Goal: Complete application form

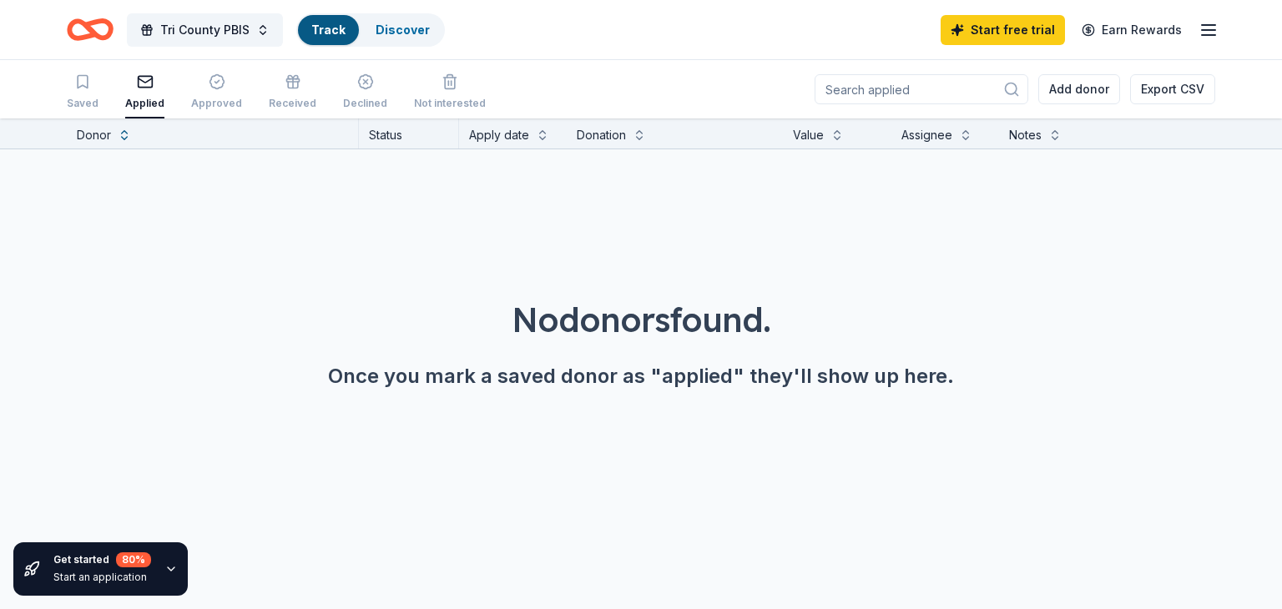
click at [100, 37] on icon "Home" at bounding box center [98, 29] width 26 height 17
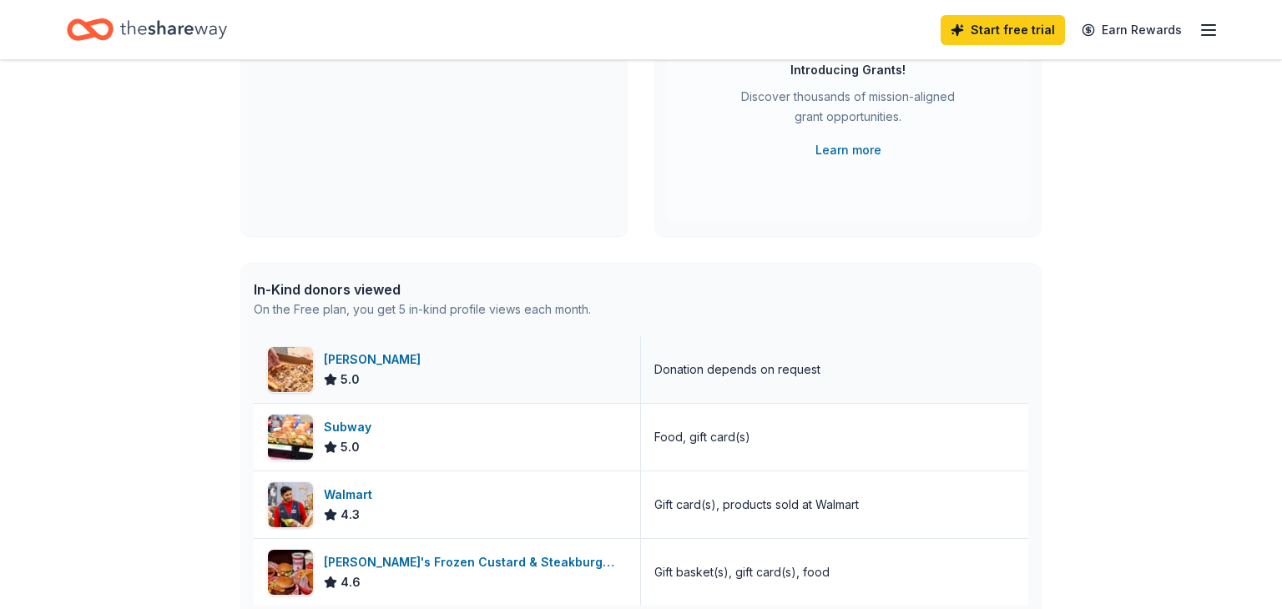
scroll to position [262, 0]
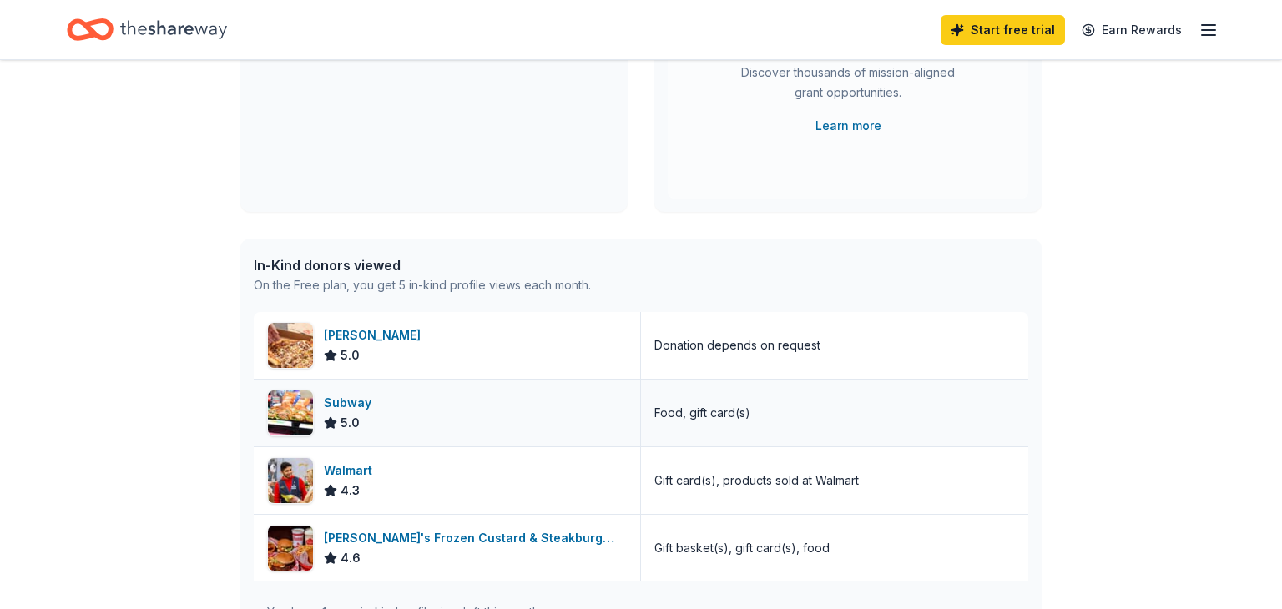
click at [441, 399] on div "Subway 5.0" at bounding box center [447, 413] width 387 height 67
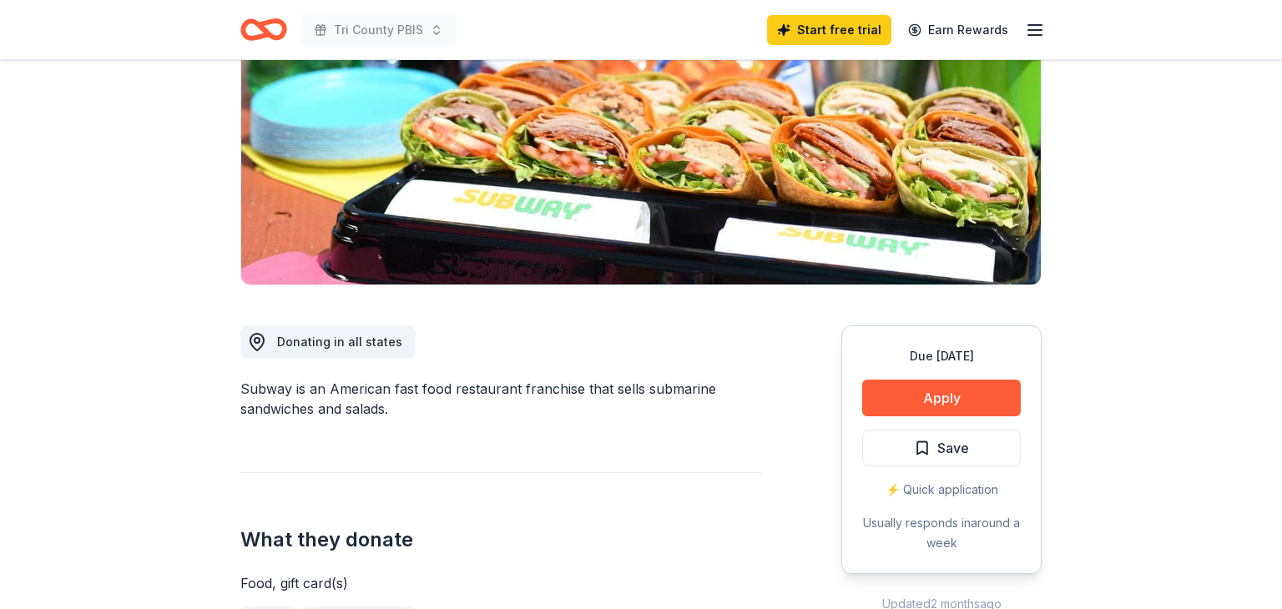
scroll to position [225, 0]
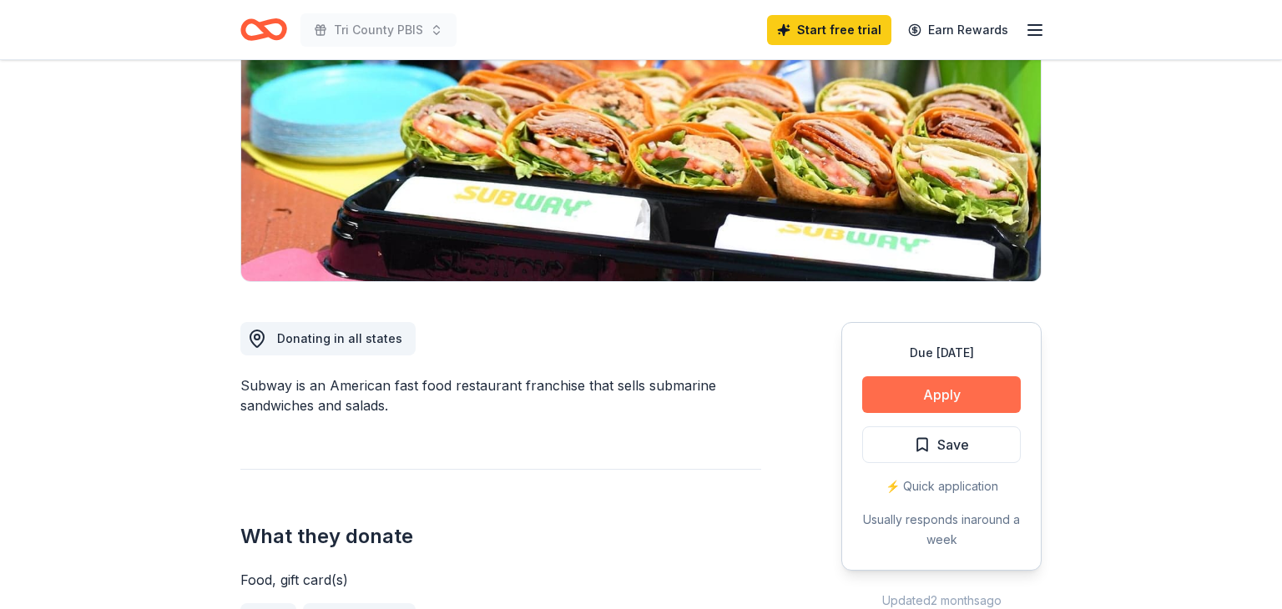
click at [928, 395] on button "Apply" at bounding box center [941, 394] width 159 height 37
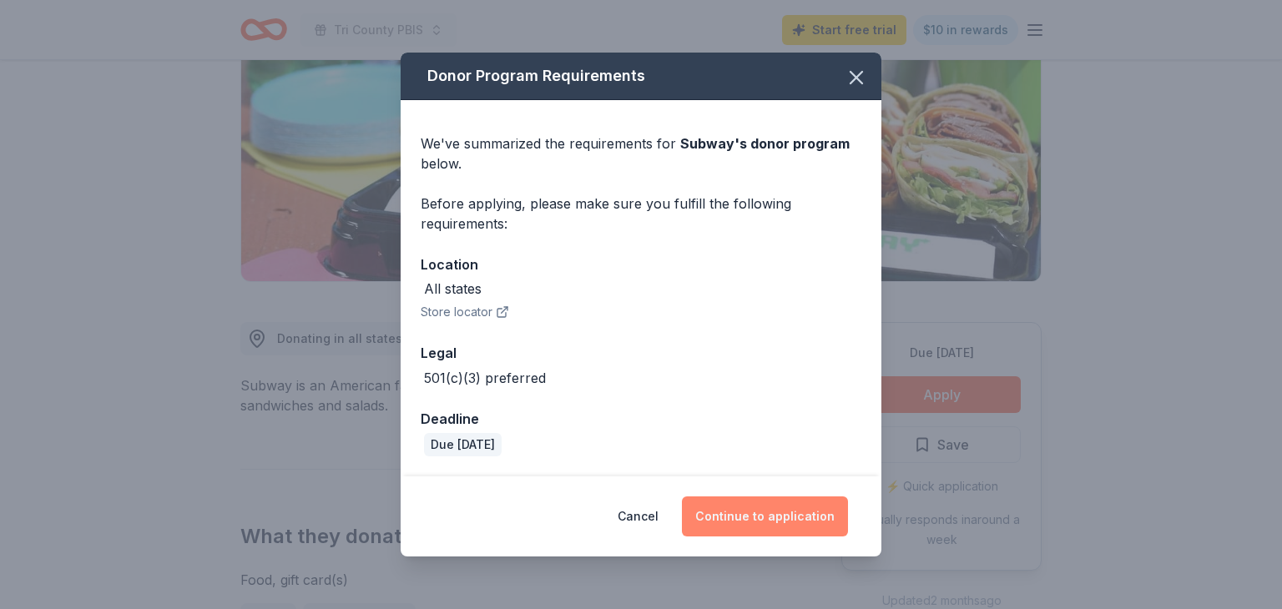
click at [776, 507] on button "Continue to application" at bounding box center [765, 517] width 166 height 40
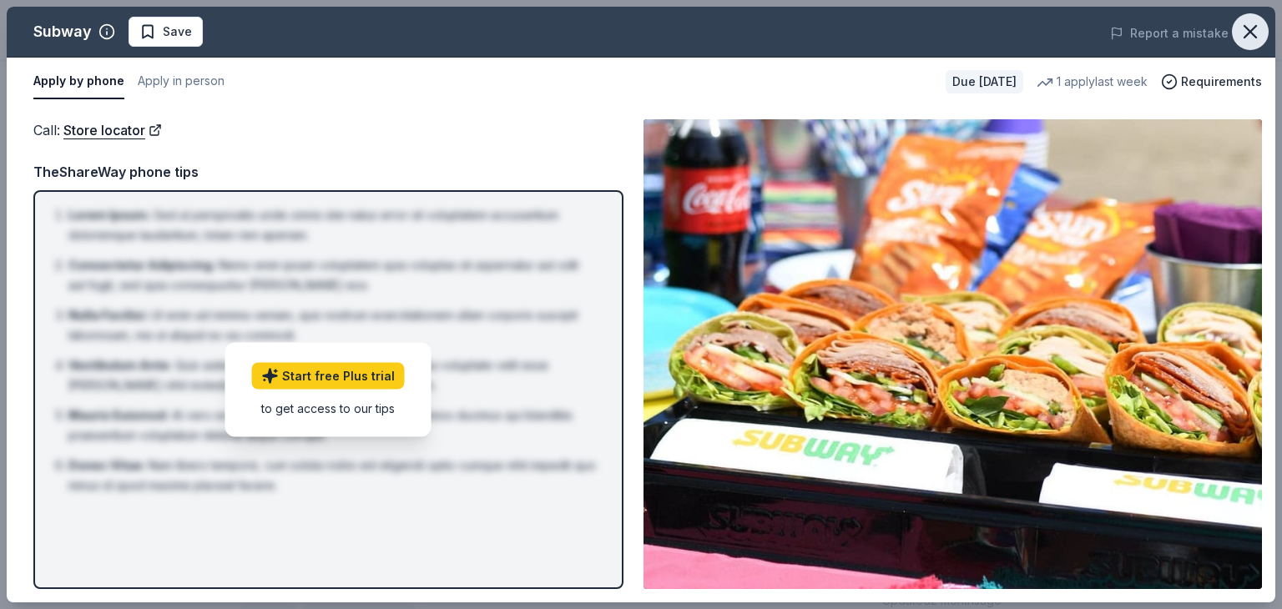
click at [1252, 34] on icon "button" at bounding box center [1250, 31] width 23 height 23
